Goal: Transaction & Acquisition: Subscribe to service/newsletter

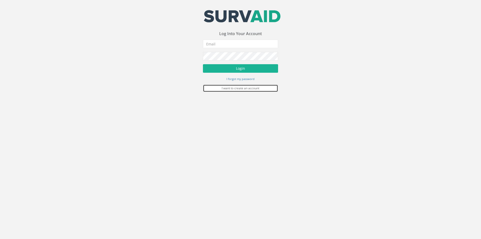
click at [241, 90] on link "I want to create an account" at bounding box center [240, 88] width 75 height 8
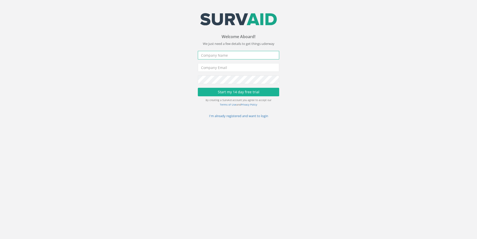
click at [223, 56] on input "text" at bounding box center [238, 55] width 81 height 9
click at [214, 53] on input "text" at bounding box center [238, 55] width 81 height 9
type input "Apex Surveys"
click at [216, 65] on input "email" at bounding box center [238, 67] width 81 height 9
type input "[PERSON_NAME][EMAIL_ADDRESS][PERSON_NAME][DOMAIN_NAME]"
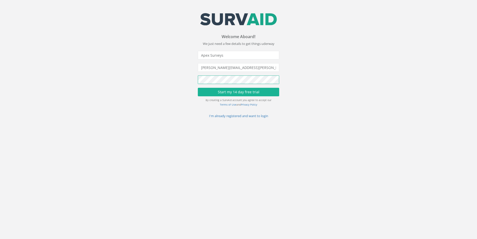
click at [198, 88] on button "Start my 14 day free trial" at bounding box center [238, 92] width 81 height 9
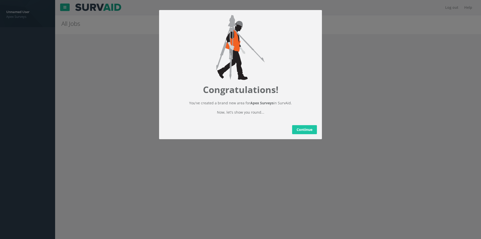
click at [299, 131] on link "Continue" at bounding box center [304, 129] width 25 height 9
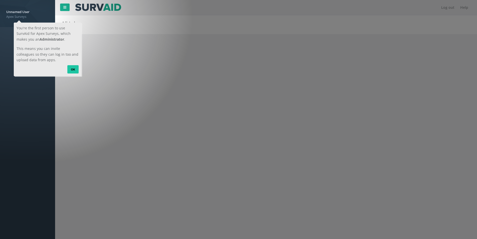
click at [76, 70] on link "OK" at bounding box center [72, 69] width 11 height 8
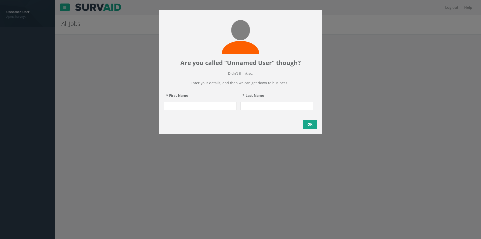
click at [216, 110] on input "* First Name" at bounding box center [200, 106] width 73 height 9
type input "[PERSON_NAME]"
click at [253, 110] on input "* Last Name" at bounding box center [276, 106] width 73 height 9
type input "[PERSON_NAME]"
click at [311, 129] on link "OK" at bounding box center [310, 124] width 14 height 9
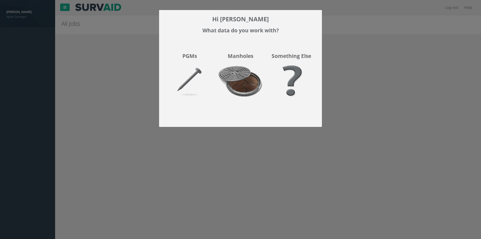
click at [244, 92] on img at bounding box center [240, 84] width 51 height 45
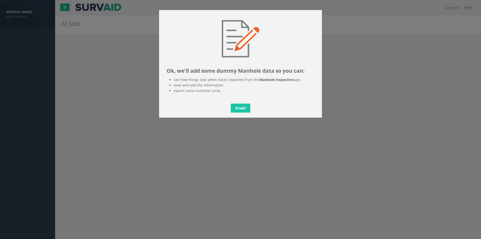
click at [243, 110] on link "Great!" at bounding box center [241, 107] width 20 height 9
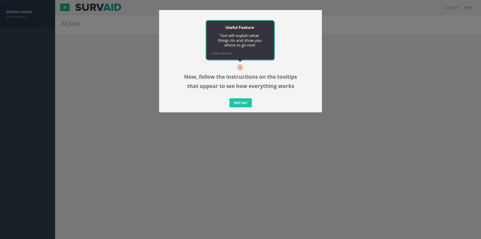
click at [243, 107] on link "Will Do!" at bounding box center [240, 102] width 22 height 9
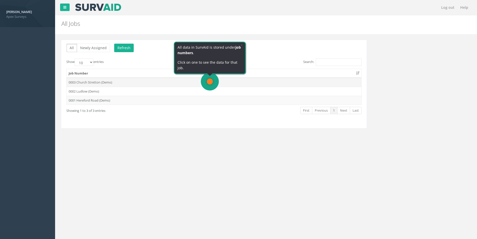
click at [219, 82] on td "0003 Church Stretton (Demo)" at bounding box center [214, 82] width 295 height 9
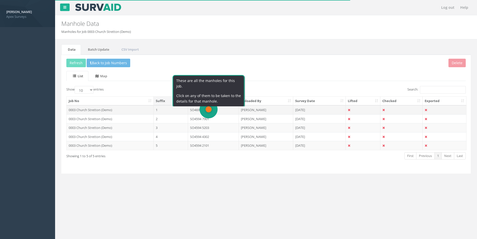
click at [219, 112] on td "SO4695 0503" at bounding box center [213, 109] width 51 height 9
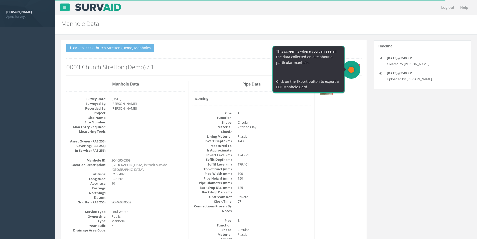
click at [356, 68] on span "button" at bounding box center [356, 67] width 2 height 1
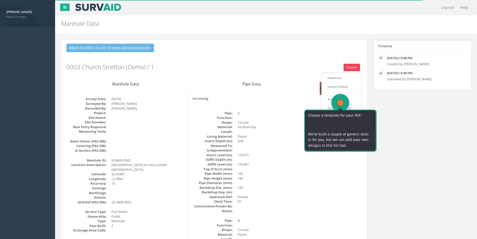
click at [297, 65] on h2 "0003 Church Stretton (Demo) / 1" at bounding box center [213, 67] width 295 height 7
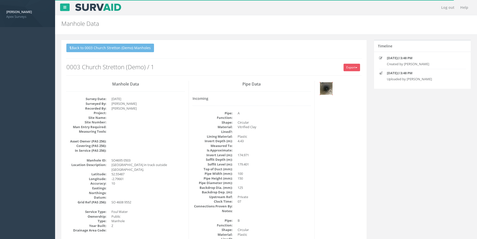
click at [326, 88] on img at bounding box center [326, 88] width 13 height 13
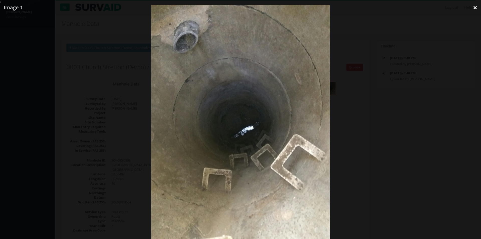
click at [473, 8] on link "×" at bounding box center [475, 7] width 12 height 15
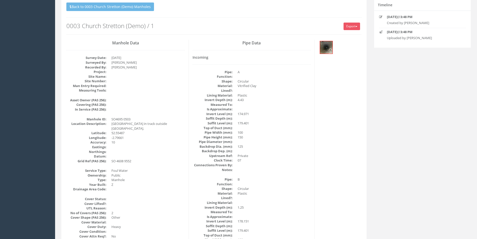
scroll to position [50, 0]
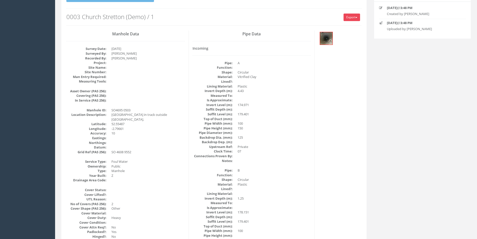
click at [357, 18] on span "button" at bounding box center [356, 17] width 2 height 1
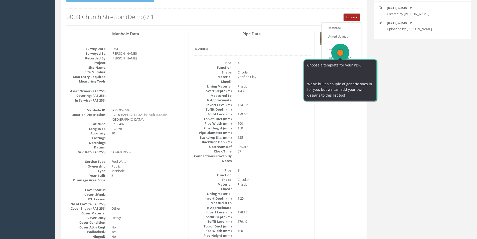
scroll to position [0, 0]
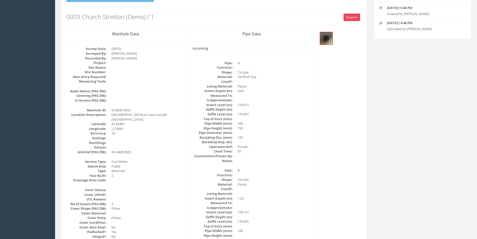
click at [355, 16] on button "Export" at bounding box center [352, 18] width 17 height 8
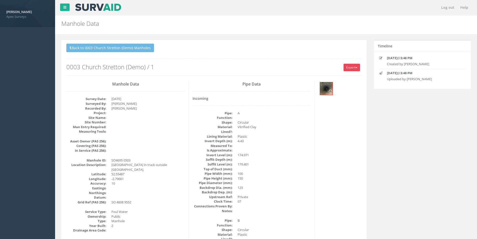
click at [355, 68] on button "Export" at bounding box center [352, 68] width 17 height 8
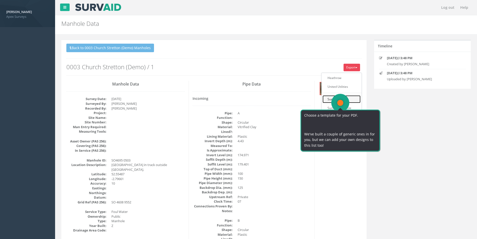
click at [341, 100] on link "SurvAid IC" at bounding box center [342, 99] width 38 height 8
